Goal: Communication & Community: Answer question/provide support

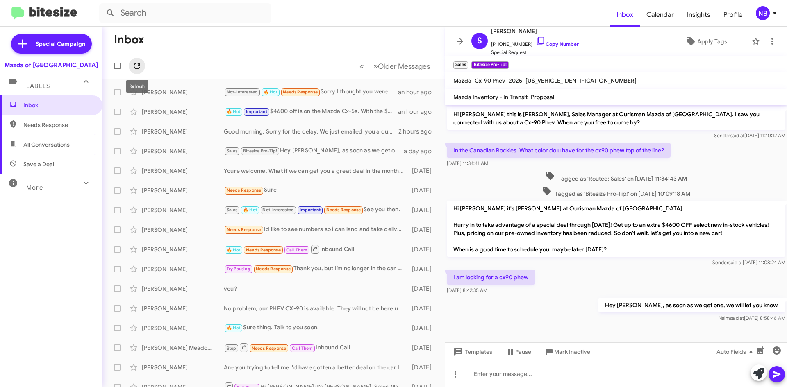
click at [139, 68] on icon at bounding box center [137, 66] width 7 height 7
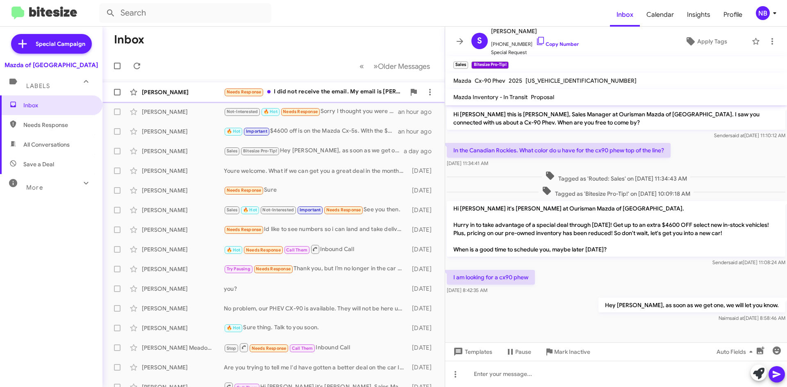
click at [325, 84] on div "[PERSON_NAME] Needs Response I did not receive the email. My email is [PERSON_N…" at bounding box center [273, 92] width 329 height 16
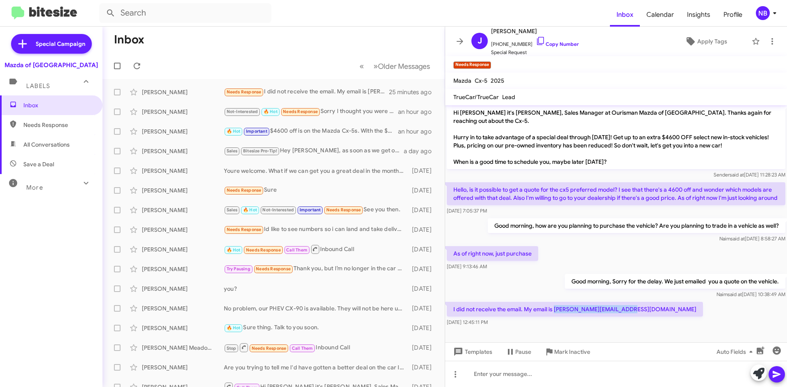
drag, startPoint x: 554, startPoint y: 311, endPoint x: 630, endPoint y: 312, distance: 75.4
click at [630, 312] on p "I did not receive the email. My email is [PERSON_NAME][EMAIL_ADDRESS][DOMAIN_NA…" at bounding box center [575, 309] width 256 height 15
copy p "[PERSON_NAME][EMAIL_ADDRESS][DOMAIN_NAME]"
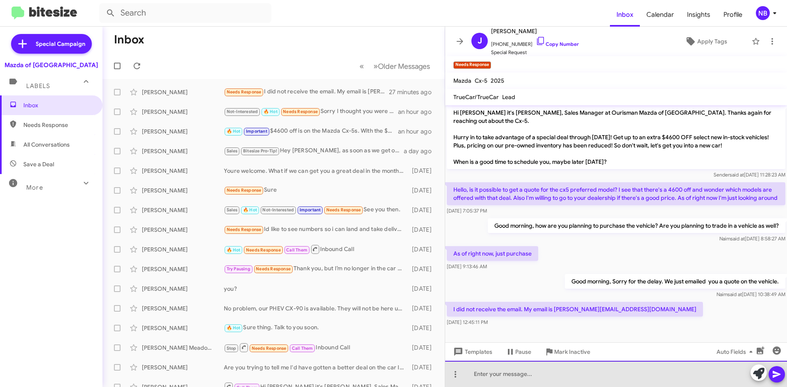
click at [586, 365] on div at bounding box center [616, 374] width 342 height 26
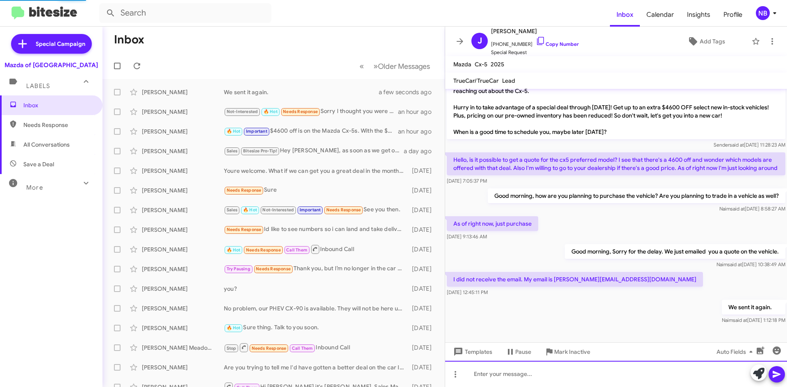
scroll to position [51, 0]
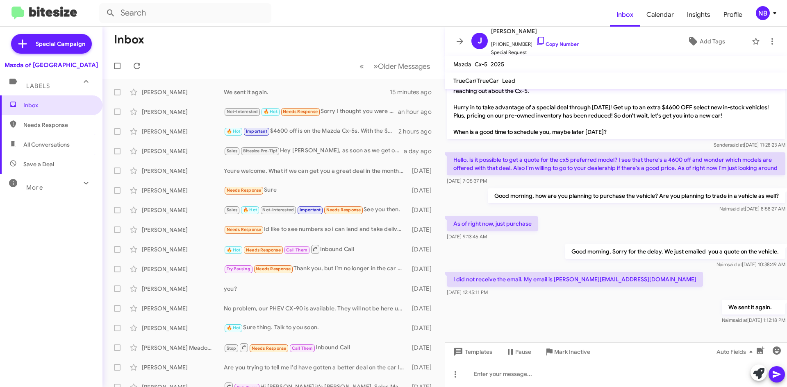
click at [750, 307] on p "We sent it again." at bounding box center [754, 307] width 64 height 15
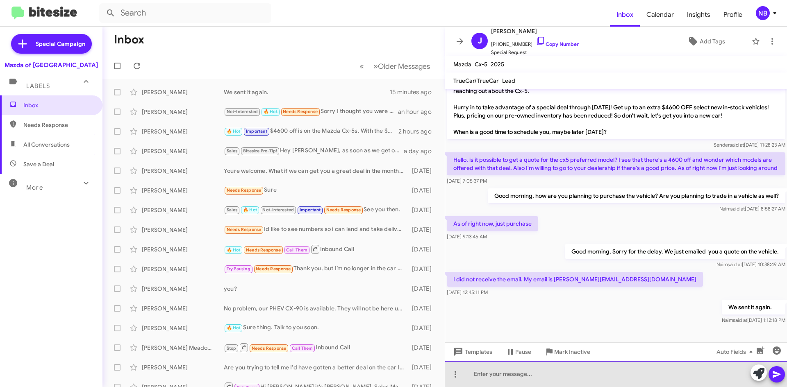
click at [527, 371] on div at bounding box center [616, 374] width 342 height 26
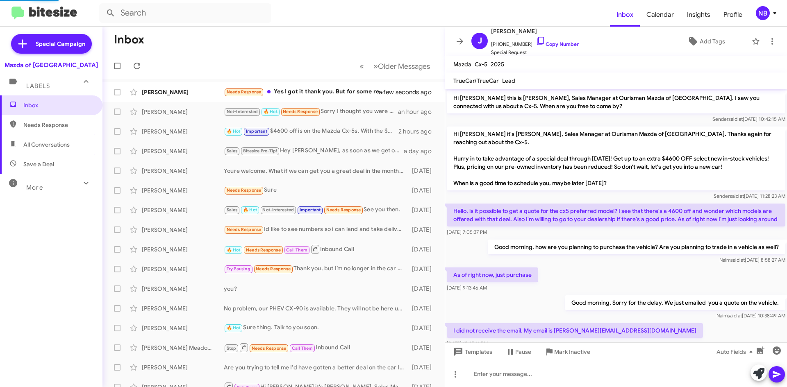
scroll to position [111, 0]
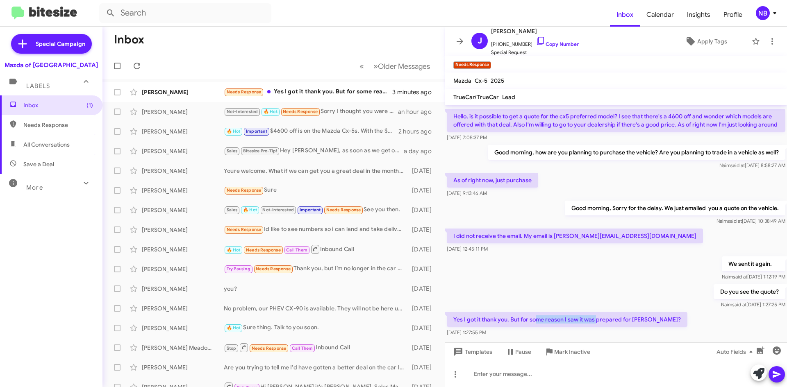
drag, startPoint x: 538, startPoint y: 321, endPoint x: 598, endPoint y: 325, distance: 60.0
click at [598, 325] on p "Yes I got it thank you. But for some reason I saw it was prepared for [PERSON_N…" at bounding box center [567, 319] width 241 height 15
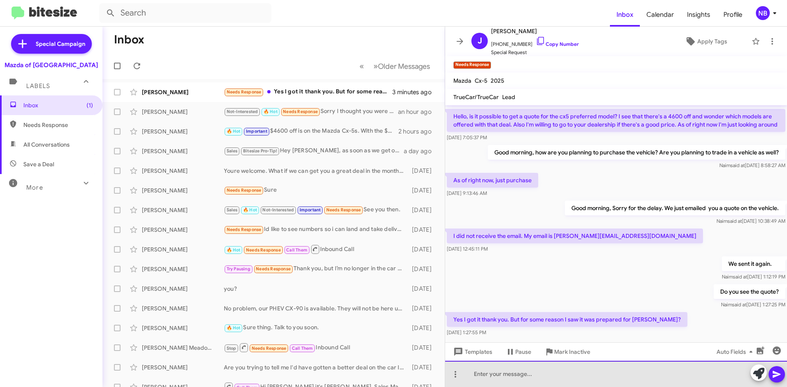
click at [481, 371] on div at bounding box center [616, 374] width 342 height 26
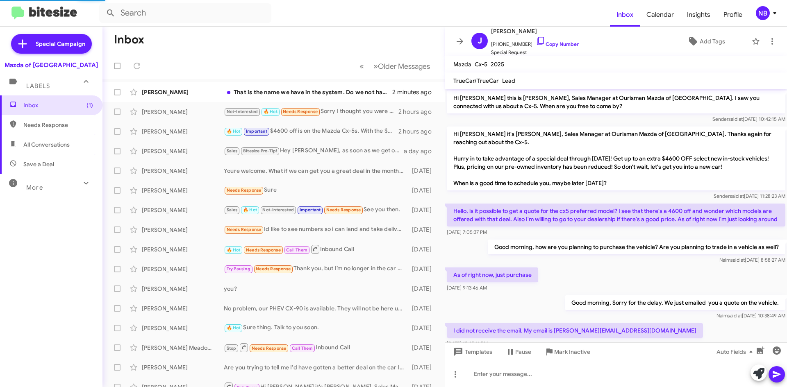
scroll to position [171, 0]
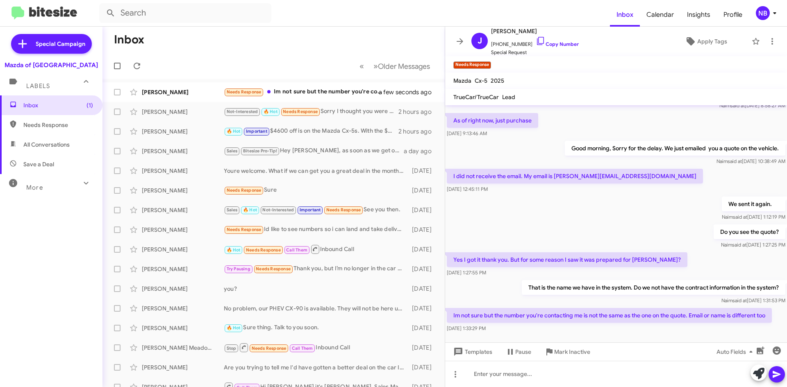
click at [602, 327] on div "[DATE] 1:33:29 PM" at bounding box center [609, 329] width 325 height 8
drag, startPoint x: 585, startPoint y: 314, endPoint x: 763, endPoint y: 320, distance: 178.4
click at [763, 320] on p "Im not sure but the number you're contacting me is not the same as the one on t…" at bounding box center [609, 315] width 325 height 15
click at [546, 42] on link "Copy Number" at bounding box center [557, 44] width 43 height 6
copy p "is not the same as the one on the quote. Email or name is different t"
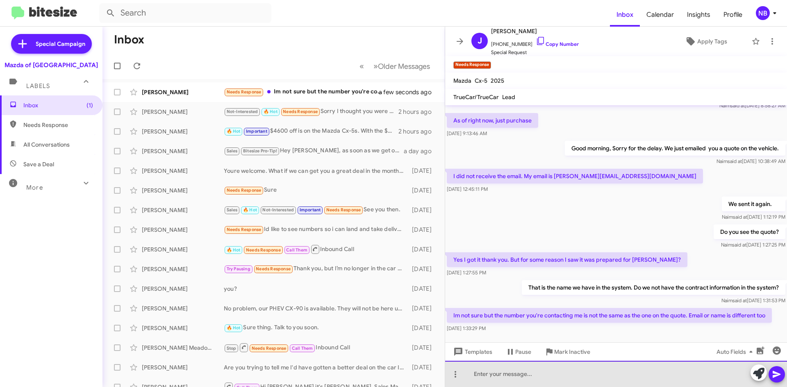
click at [484, 373] on div at bounding box center [616, 374] width 342 height 26
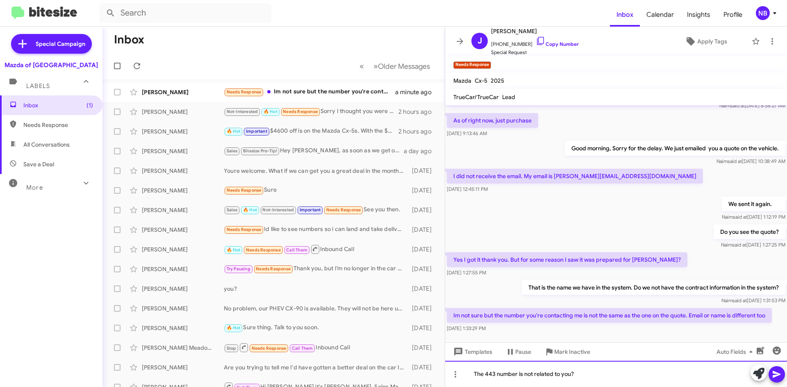
click at [493, 373] on div "The 443 number is not related to you?" at bounding box center [616, 374] width 342 height 26
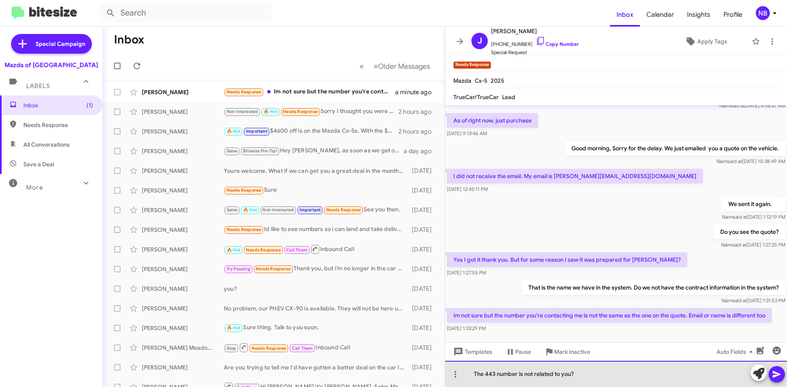
click at [526, 376] on div "The 443 number is not related to you?" at bounding box center [616, 374] width 342 height 26
click at [537, 377] on div "The 443 number is not related to you?" at bounding box center [616, 374] width 342 height 26
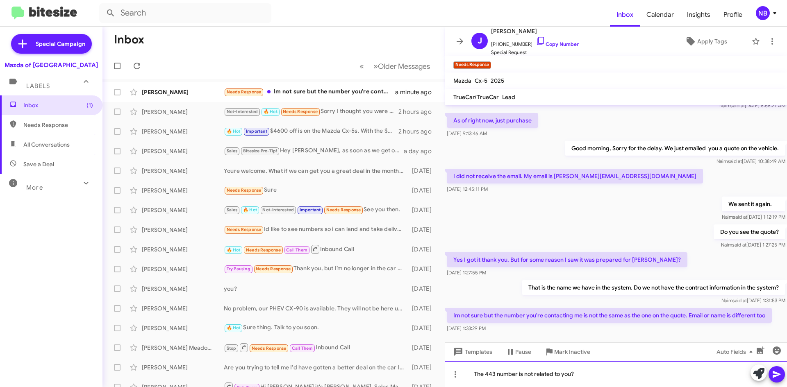
click at [520, 374] on div "The 443 number is not related to you?" at bounding box center [616, 374] width 342 height 26
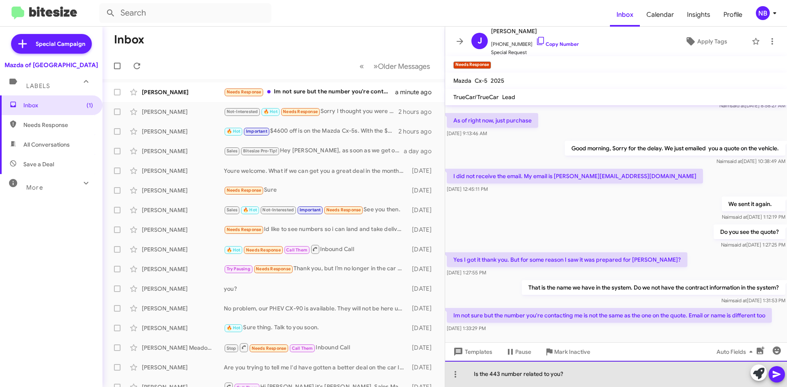
click at [578, 373] on div "Is the 443 number related to you?" at bounding box center [616, 374] width 342 height 26
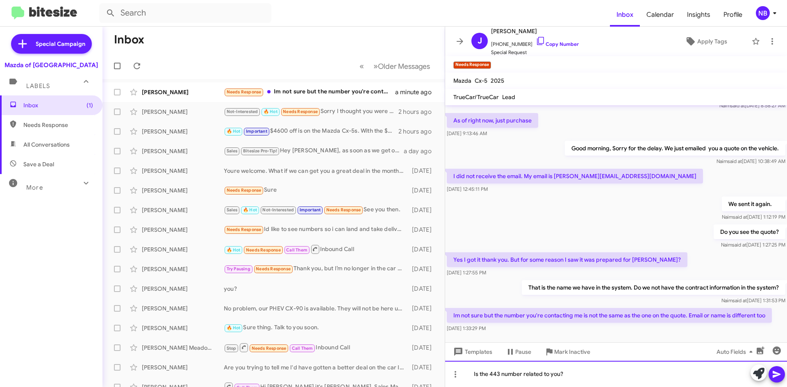
click at [573, 375] on div "Is the 443 number related to you?" at bounding box center [616, 374] width 342 height 26
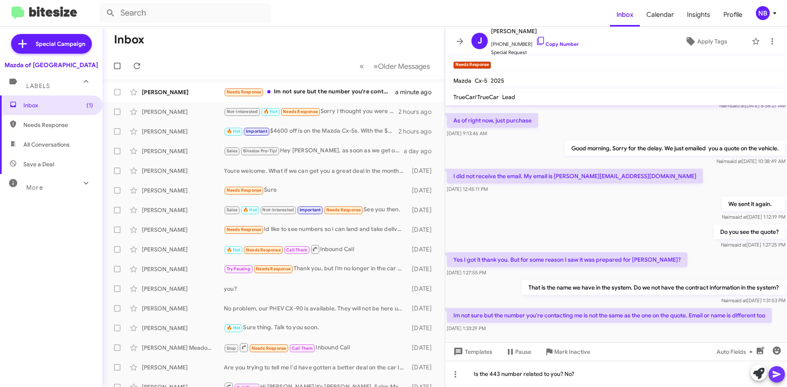
click at [778, 371] on icon at bounding box center [777, 375] width 10 height 10
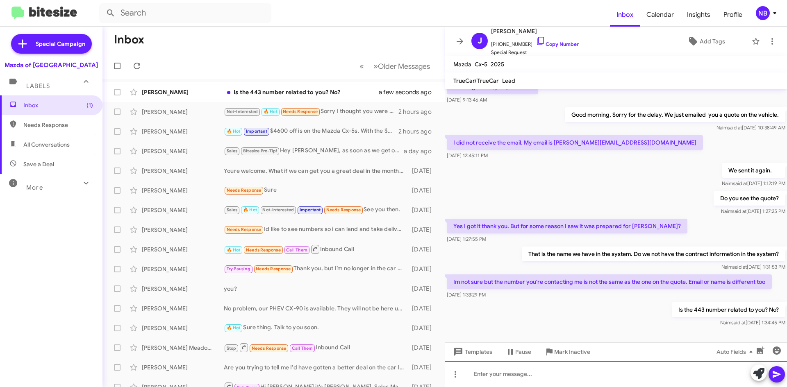
scroll to position [201, 0]
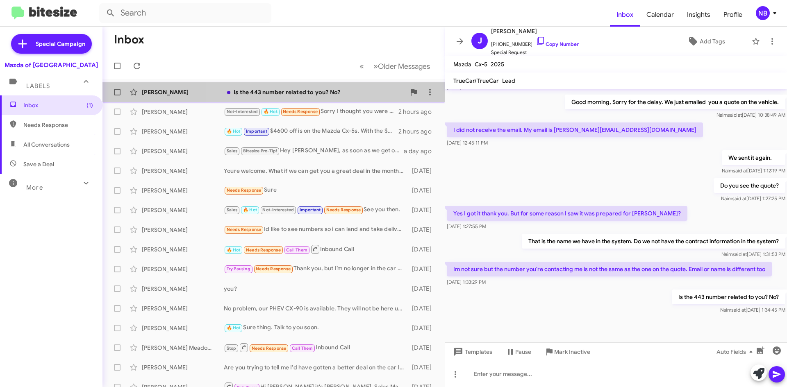
click at [274, 87] on div "[PERSON_NAME] Is the 443 number related to you? No? a few seconds ago" at bounding box center [273, 92] width 329 height 16
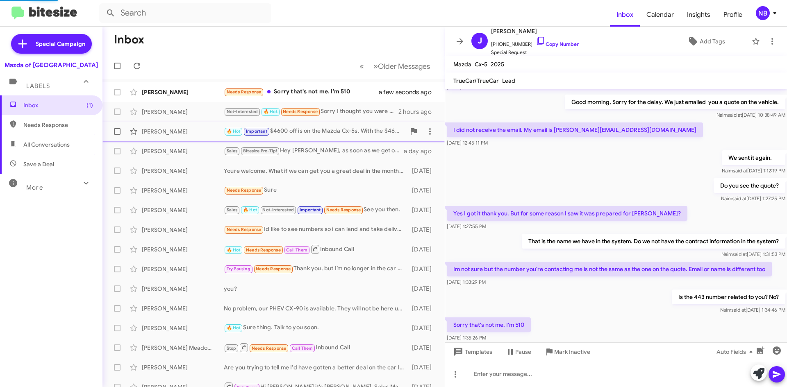
scroll to position [231, 0]
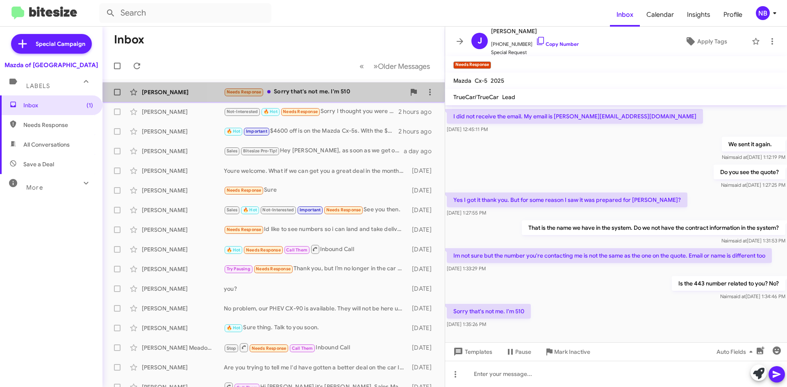
click at [314, 97] on div "Needs Response Sorry that's not me. I'm 510" at bounding box center [315, 91] width 182 height 9
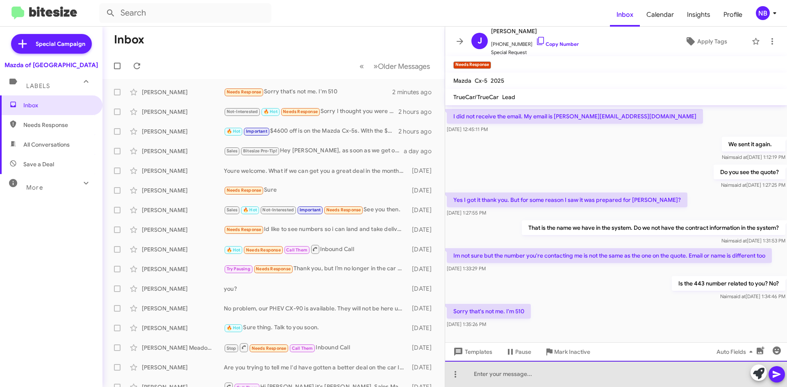
click at [518, 376] on div at bounding box center [616, 374] width 342 height 26
click at [678, 378] on div "I will make sure the information is correct. Thank you for letting me know." at bounding box center [616, 374] width 342 height 26
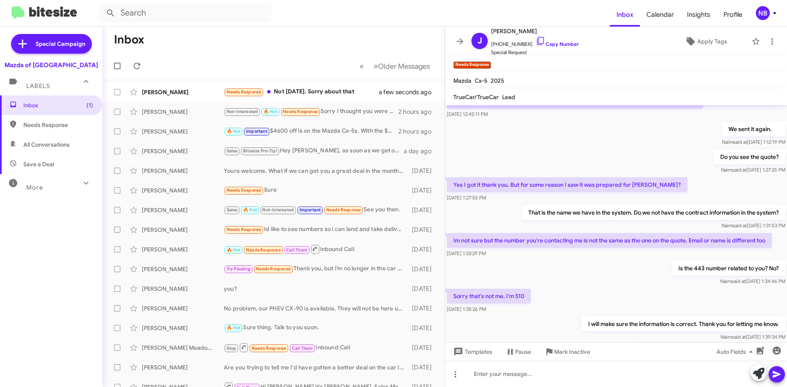
scroll to position [337, 0]
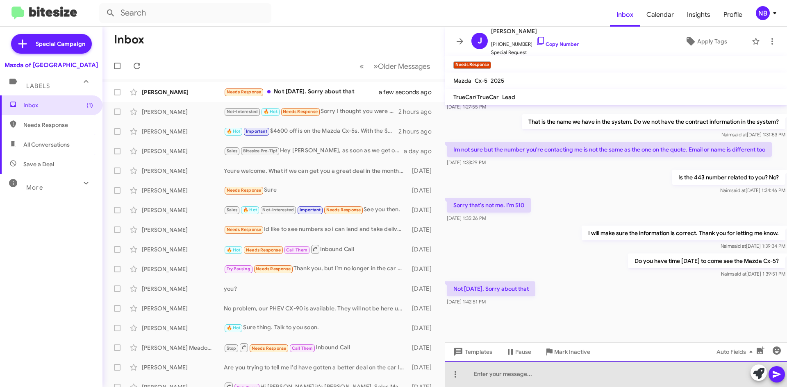
click at [521, 376] on div at bounding box center [616, 374] width 342 height 26
click at [483, 373] on div "NO worries, what day are you free to visit?" at bounding box center [616, 374] width 342 height 26
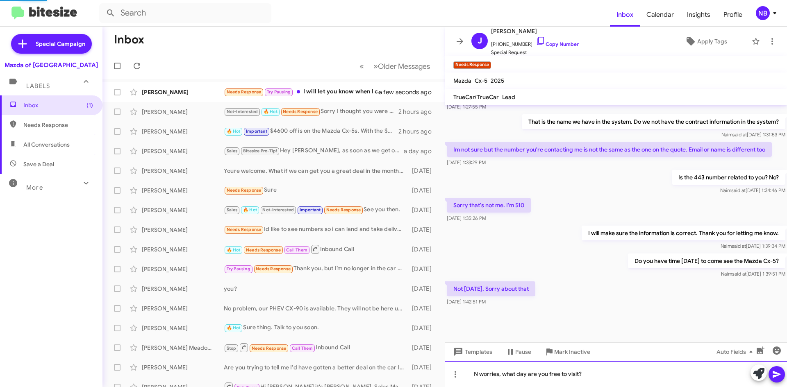
scroll to position [367, 0]
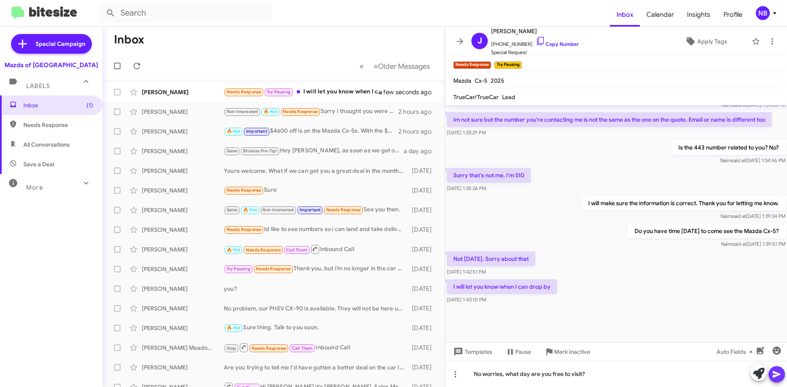
click at [780, 371] on icon at bounding box center [777, 375] width 10 height 10
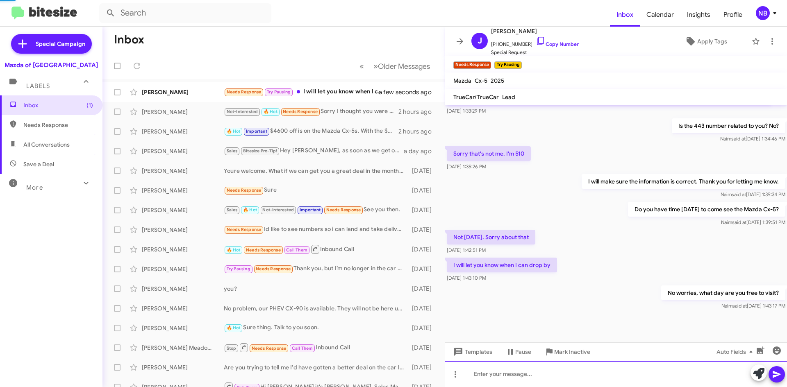
scroll to position [397, 0]
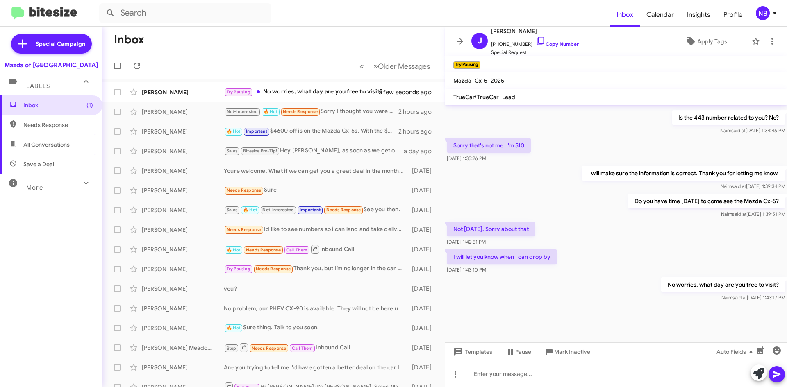
click at [518, 258] on p "I will let you know when I can drop by" at bounding box center [502, 257] width 110 height 15
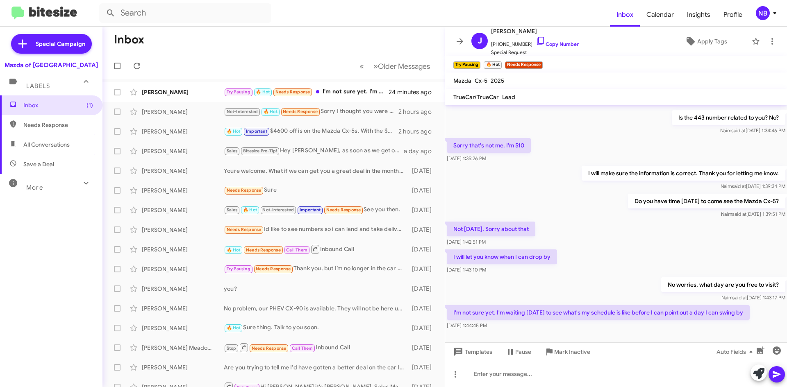
scroll to position [0, 0]
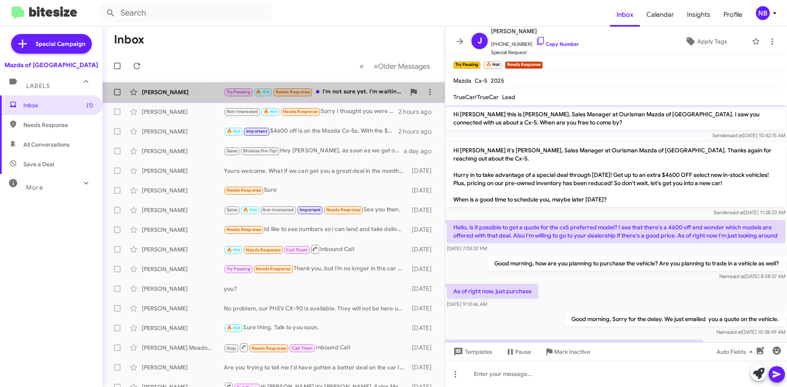
click at [358, 94] on div "Try Pausing 🔥 Hot Needs Response I'm not sure yet. I'm waiting [DATE] to see wh…" at bounding box center [315, 91] width 182 height 9
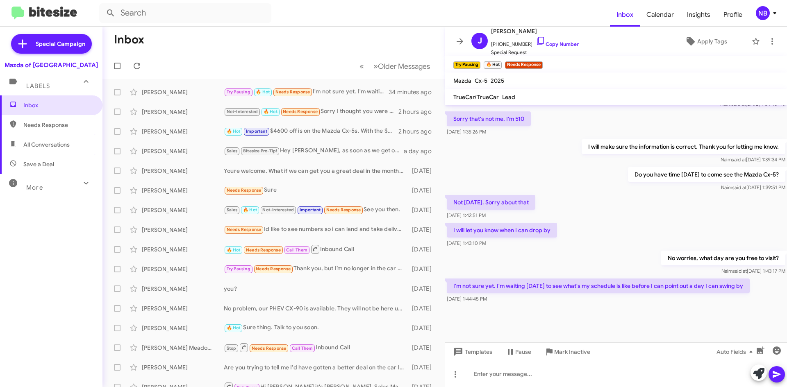
scroll to position [427, 0]
